Goal: Information Seeking & Learning: Check status

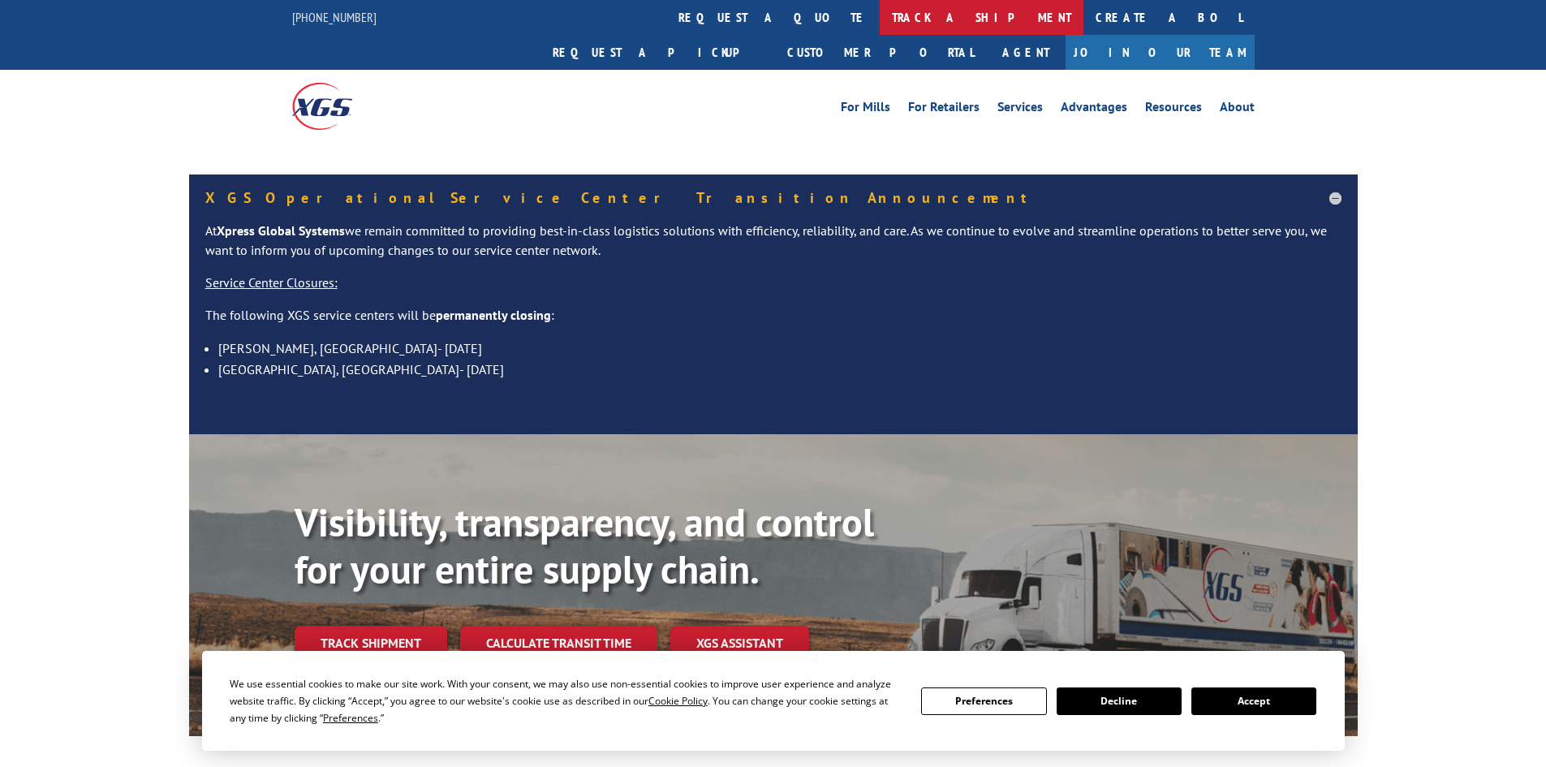
click at [880, 14] on link "track a shipment" at bounding box center [982, 17] width 204 height 35
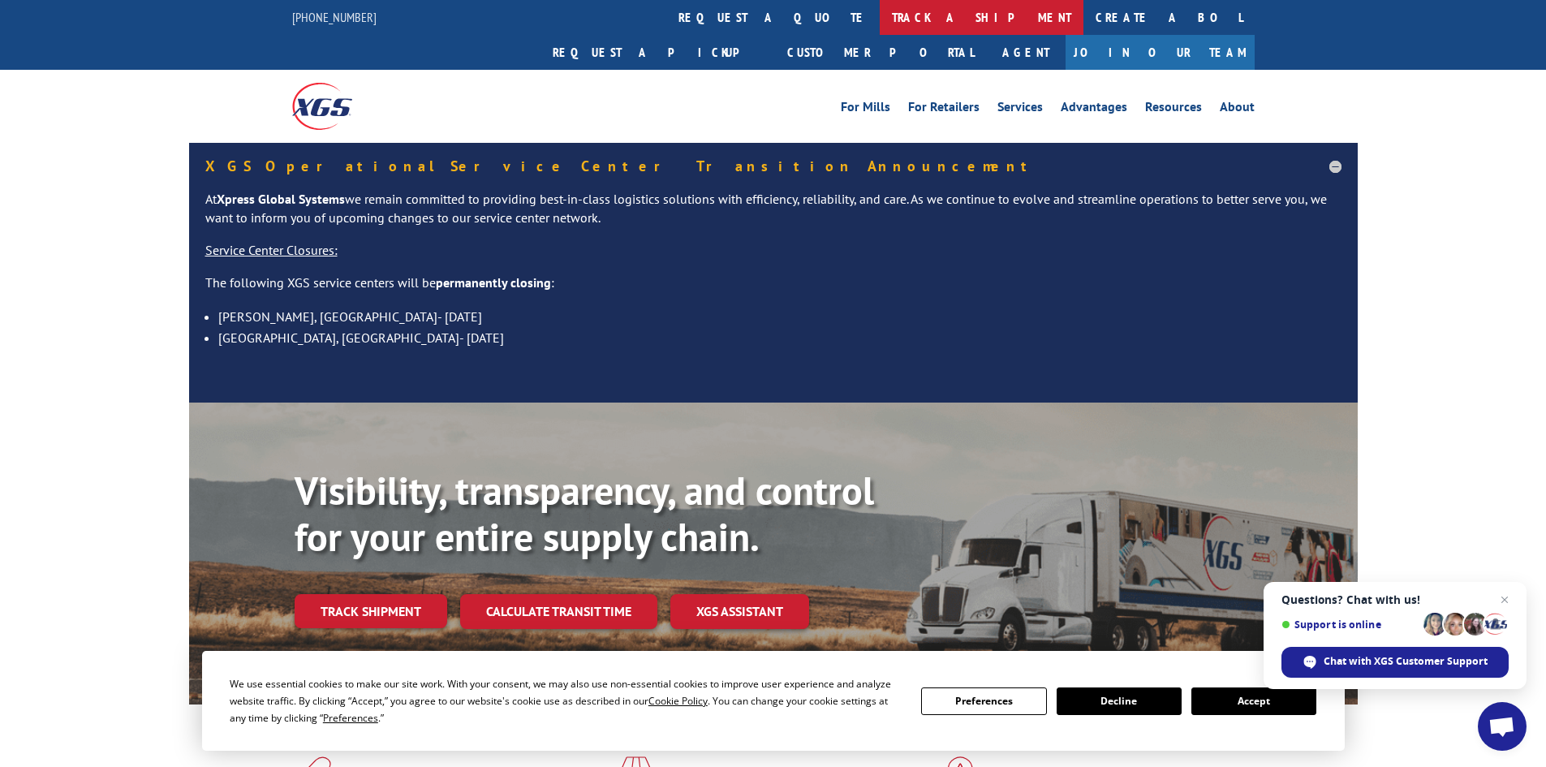
click at [880, 12] on link "track a shipment" at bounding box center [982, 17] width 204 height 35
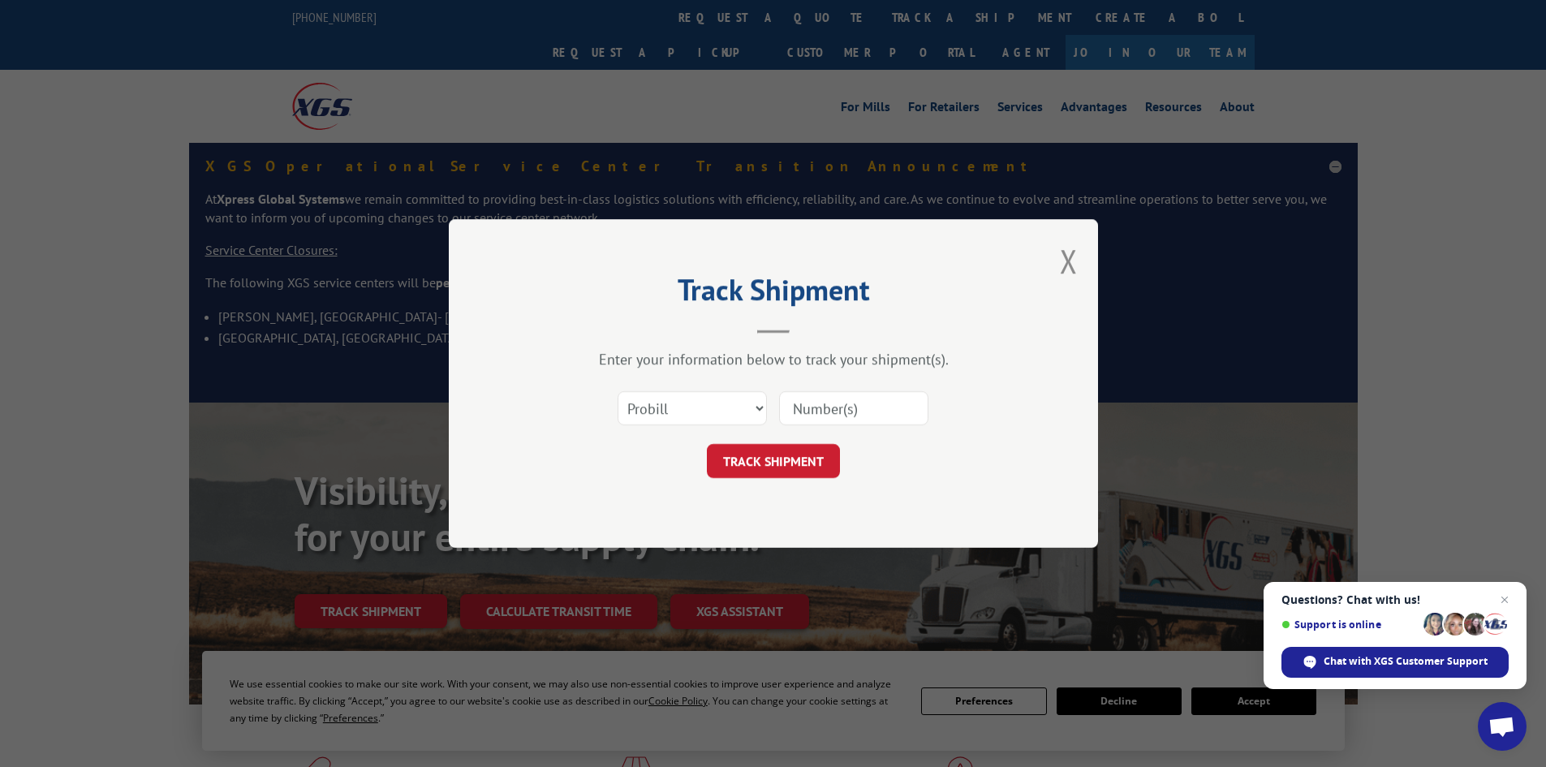
drag, startPoint x: 795, startPoint y: 411, endPoint x: 1233, endPoint y: 341, distance: 443.8
click at [1233, 341] on div "Track Shipment Enter your information below to track your shipment(s). Select c…" at bounding box center [773, 383] width 1546 height 767
click at [792, 407] on input at bounding box center [853, 408] width 149 height 34
paste input "17467703"
type input "17467703"
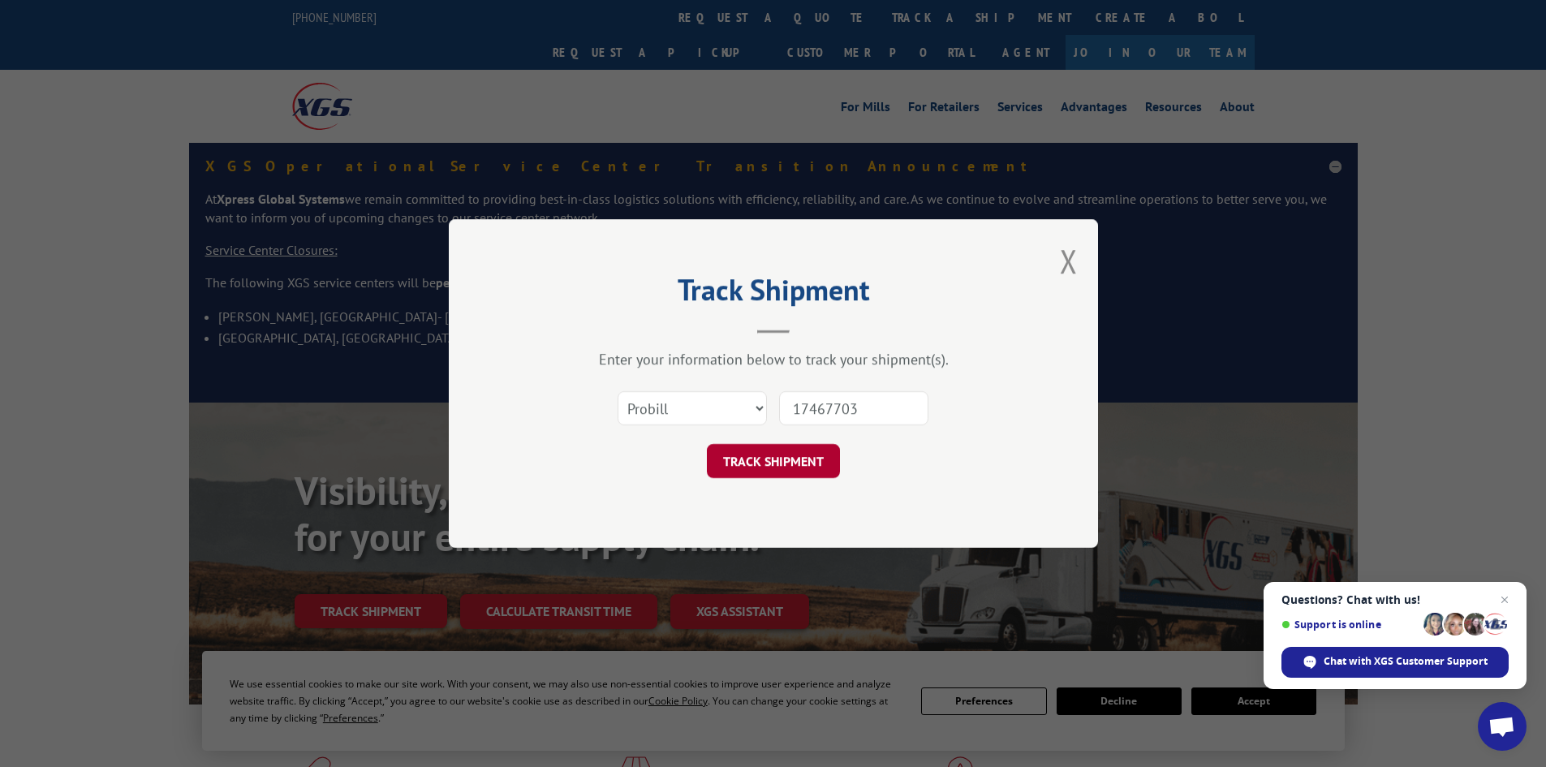
click at [774, 459] on button "TRACK SHIPMENT" at bounding box center [773, 461] width 133 height 34
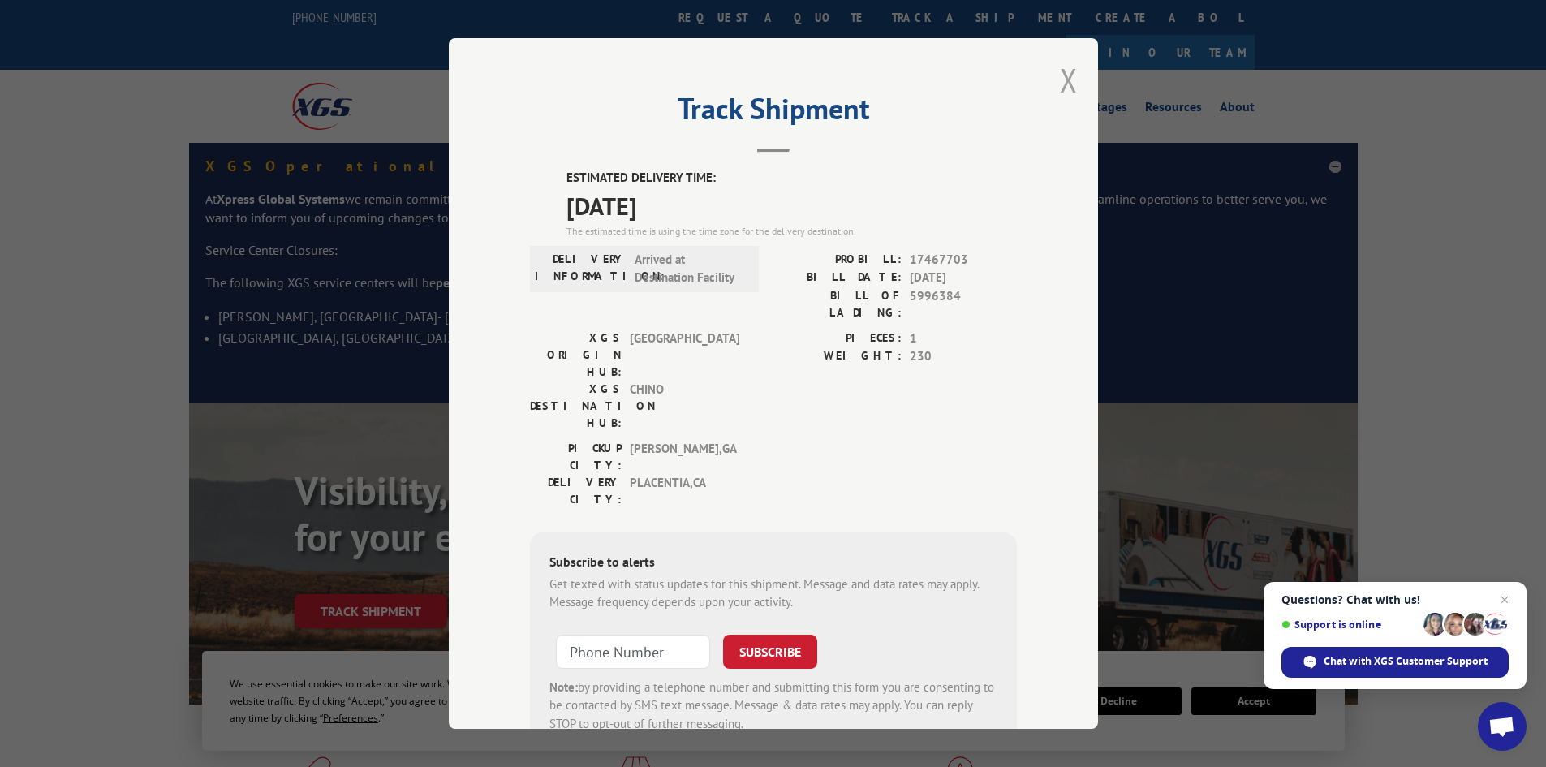
click at [1064, 84] on button "Close modal" at bounding box center [1069, 79] width 18 height 43
